Goal: Transaction & Acquisition: Obtain resource

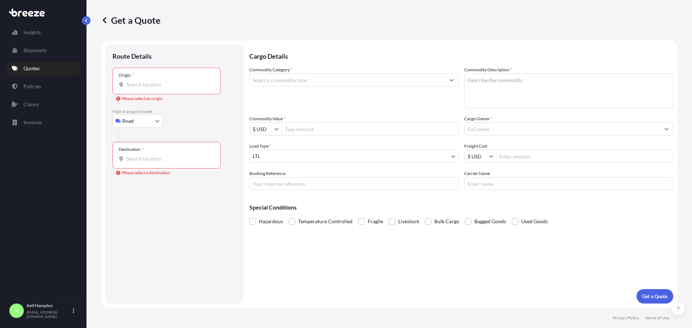
select select "Road"
select select "1"
click at [364, 125] on input "Commodity Value *" at bounding box center [370, 129] width 176 height 13
type input "5,000"
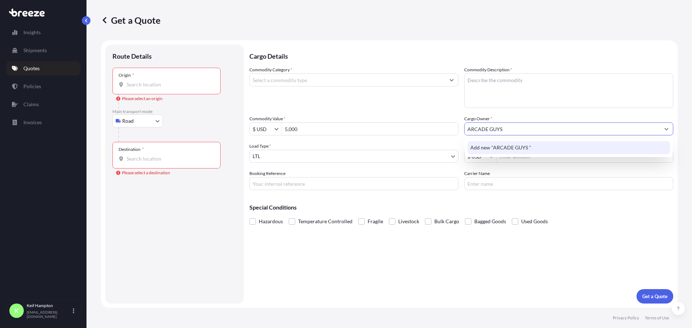
click at [523, 151] on span "Add new "ARCADE GUYS "" at bounding box center [500, 147] width 61 height 7
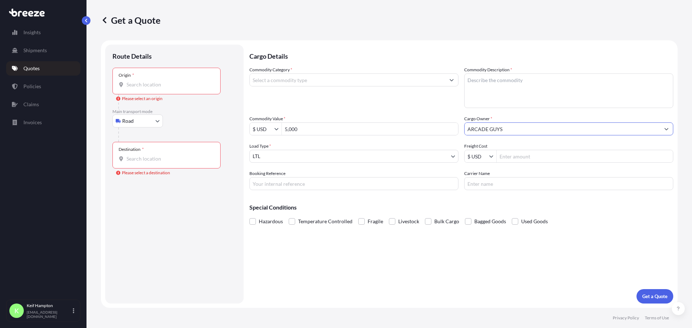
type input "ARCADE GUYS"
click at [490, 184] on input "Carrier Name" at bounding box center [568, 183] width 209 height 13
type input "ROADRUNNER TRANSPORTATIN"
click at [287, 179] on input "Booking Reference" at bounding box center [353, 183] width 209 height 13
type input "124998769"
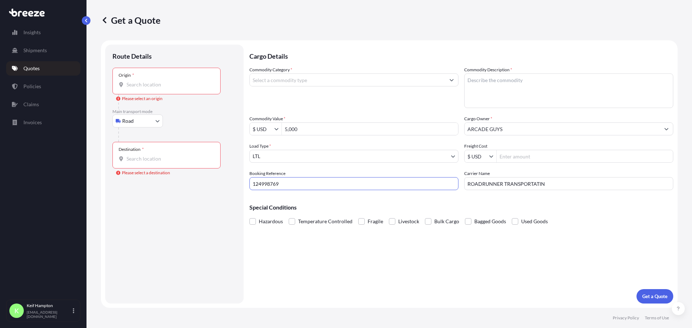
click at [302, 83] on input "Commodity Category *" at bounding box center [347, 80] width 195 height 13
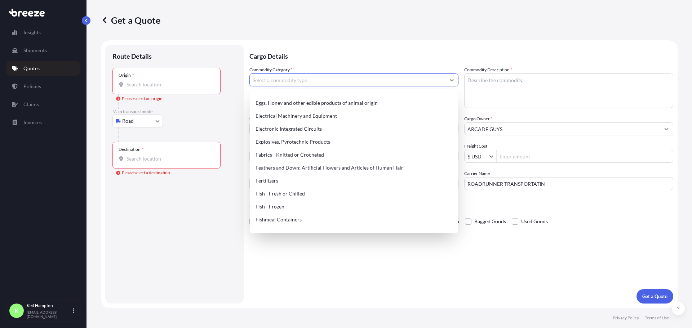
scroll to position [421, 0]
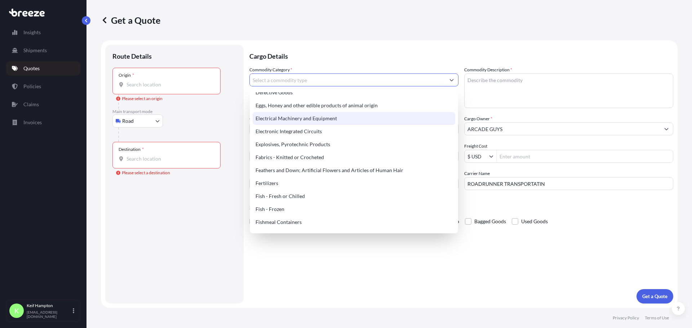
click at [349, 119] on div "Electrical Machinery and Equipment" at bounding box center [354, 118] width 203 height 13
type input "Electrical Machinery and Equipment"
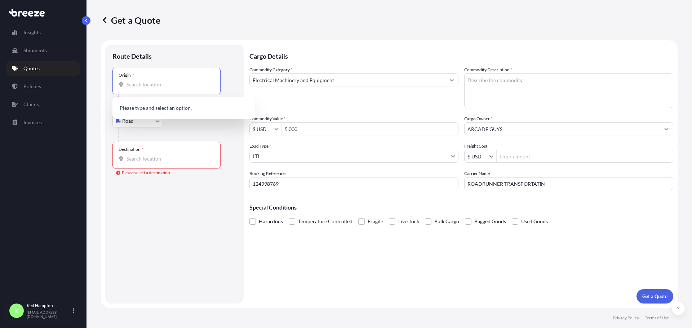
click at [141, 84] on input "Origin * Please select an origin" at bounding box center [169, 84] width 85 height 7
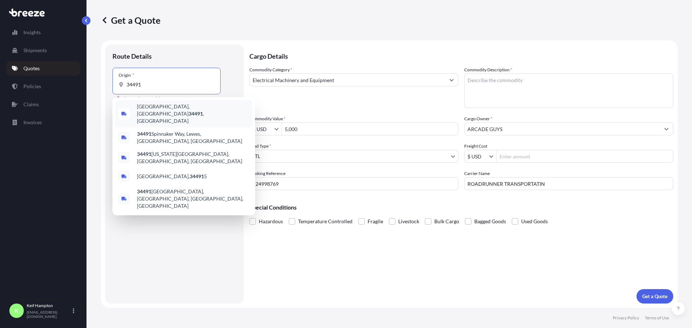
click at [168, 102] on div "[GEOGRAPHIC_DATA], [GEOGRAPHIC_DATA] 34491 , [GEOGRAPHIC_DATA]" at bounding box center [183, 113] width 137 height 27
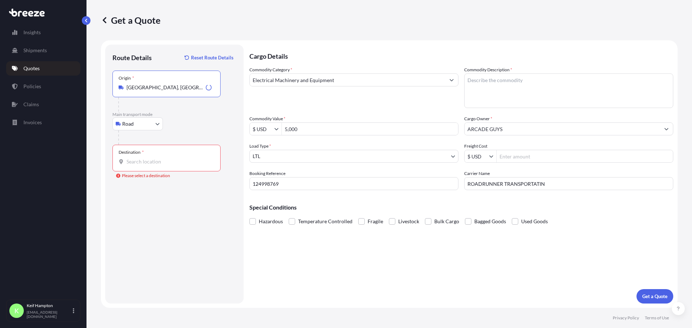
type input "[GEOGRAPHIC_DATA], [GEOGRAPHIC_DATA] 34491, [GEOGRAPHIC_DATA]"
click at [148, 152] on div "Destination *" at bounding box center [166, 158] width 108 height 27
click at [148, 158] on input "Destination * Please select a destination" at bounding box center [169, 161] width 85 height 7
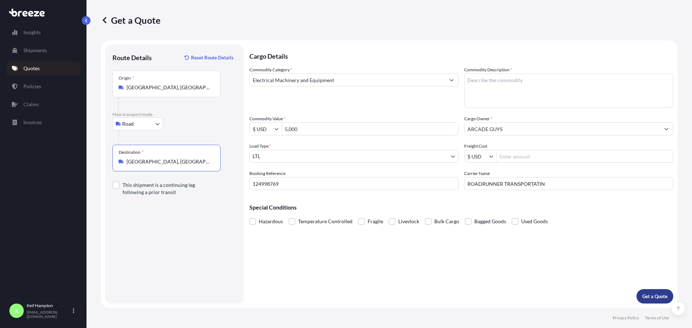
type input "[GEOGRAPHIC_DATA], [GEOGRAPHIC_DATA]"
click at [661, 291] on button "Get a Quote" at bounding box center [655, 296] width 37 height 14
click at [556, 94] on textarea "Commodity Description *" at bounding box center [568, 91] width 209 height 35
type textarea "a"
type textarea "ARCADE GAME UNIT"
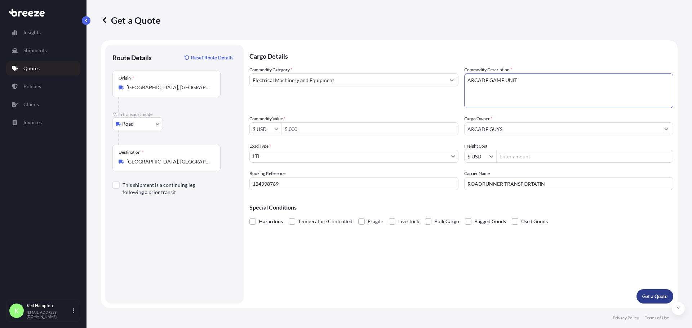
click at [644, 297] on p "Get a Quote" at bounding box center [654, 296] width 25 height 7
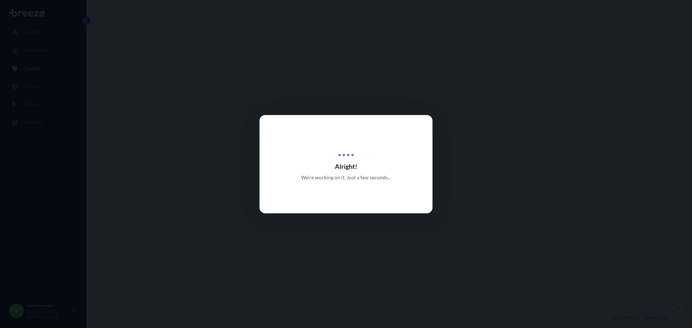
select select "Road"
select select "1"
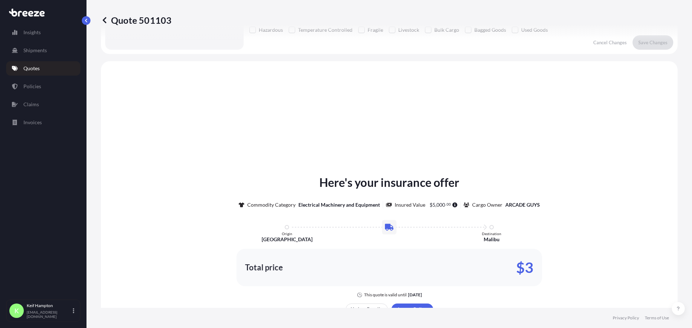
scroll to position [217, 0]
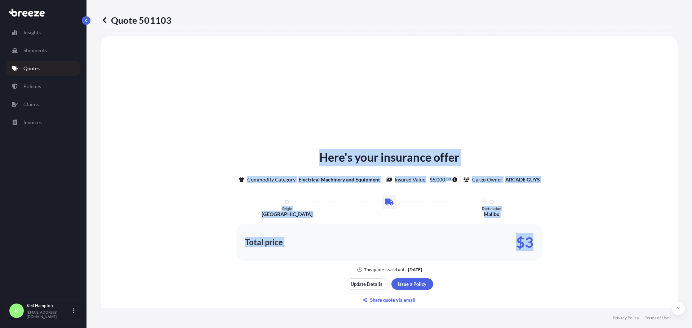
drag, startPoint x: 553, startPoint y: 246, endPoint x: 303, endPoint y: 146, distance: 269.5
click at [303, 146] on div "Here's your insurance offer Commodity Category Electrical Machinery and Equipme…" at bounding box center [389, 227] width 557 height 363
copy div "Here's your insurance offer Commodity Category Electrical Machinery and Equipme…"
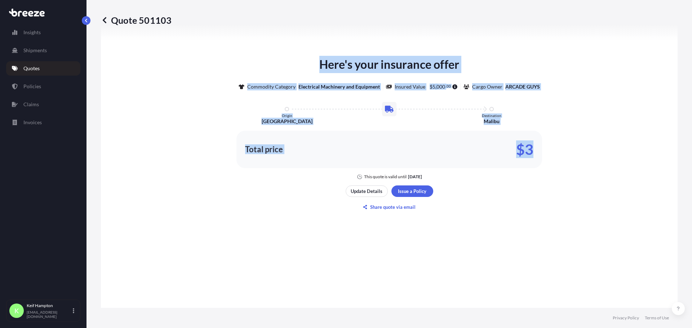
scroll to position [359, 0]
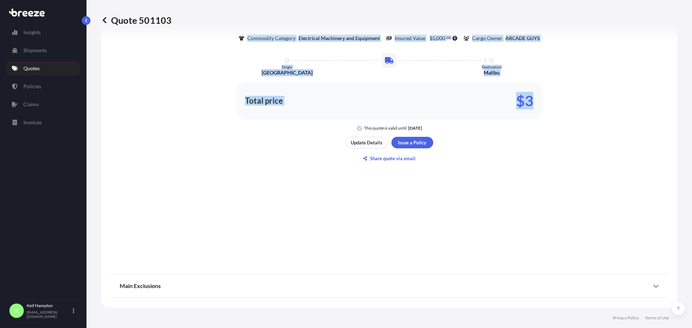
click at [606, 151] on div "Here's your insurance offer Commodity Category Electrical Machinery and Equipme…" at bounding box center [389, 85] width 557 height 363
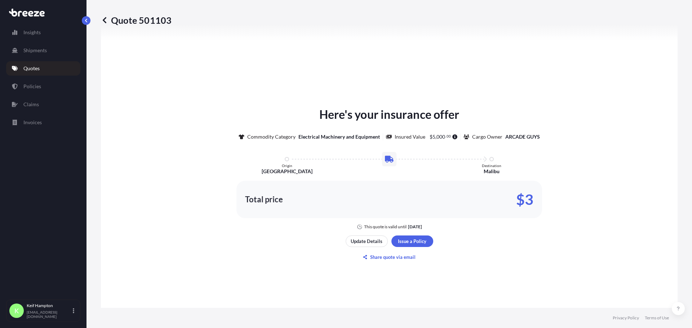
scroll to position [232, 0]
